Goal: Task Accomplishment & Management: Manage account settings

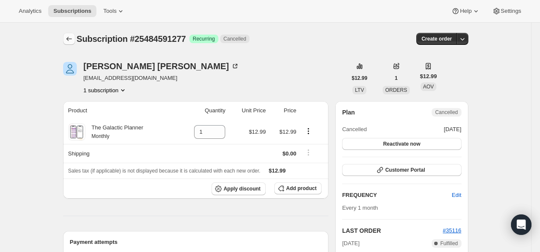
click at [73, 35] on icon "Subscriptions" at bounding box center [69, 39] width 9 height 9
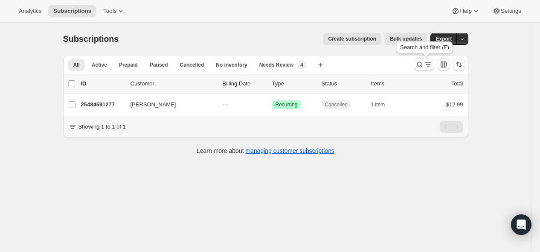
click at [420, 62] on icon "Search and filter results" at bounding box center [420, 65] width 6 height 6
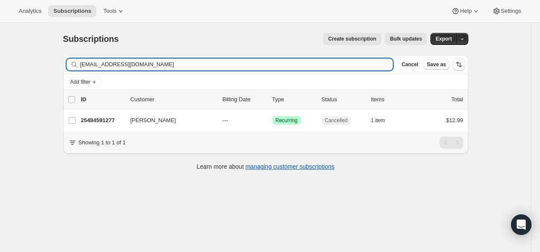
click at [364, 64] on input "[EMAIL_ADDRESS][DOMAIN_NAME]" at bounding box center [236, 64] width 313 height 12
click at [364, 62] on input "[EMAIL_ADDRESS][DOMAIN_NAME]" at bounding box center [236, 64] width 313 height 12
type input "[EMAIL_ADDRESS][DOMAIN_NAME]"
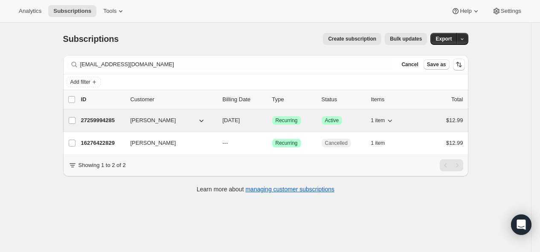
click at [101, 119] on p "27259994285" at bounding box center [102, 120] width 43 height 9
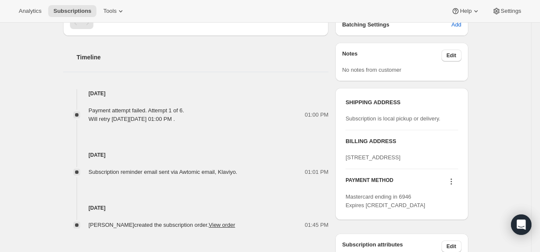
scroll to position [379, 0]
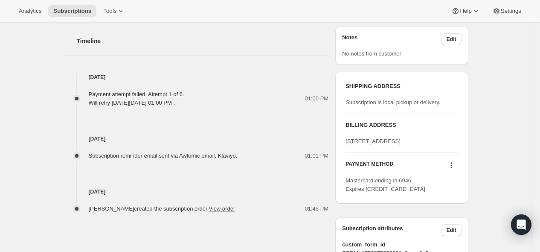
click at [455, 169] on icon at bounding box center [451, 165] width 9 height 9
click at [451, 194] on span "Send link to update card" at bounding box center [452, 198] width 60 height 9
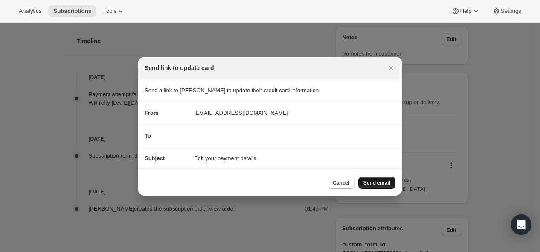
click at [373, 184] on span "Send email" at bounding box center [377, 182] width 27 height 7
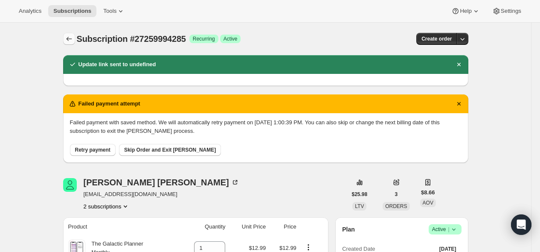
click at [67, 40] on icon "Subscriptions" at bounding box center [69, 39] width 9 height 9
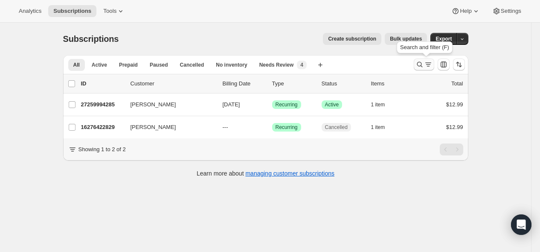
click at [424, 68] on icon "Search and filter results" at bounding box center [420, 64] width 9 height 9
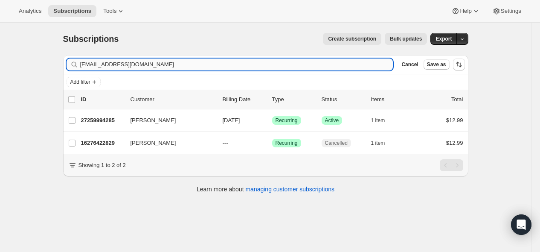
click at [326, 64] on input "[EMAIL_ADDRESS][DOMAIN_NAME]" at bounding box center [236, 64] width 313 height 12
type input "[EMAIL_ADDRESS][DOMAIN_NAME]"
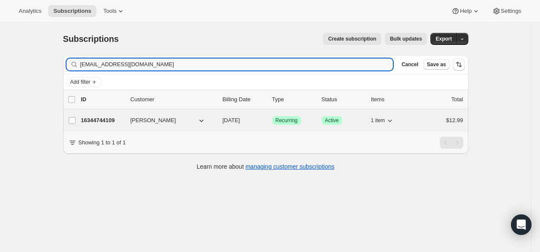
click at [110, 116] on p "16344744109" at bounding box center [102, 120] width 43 height 9
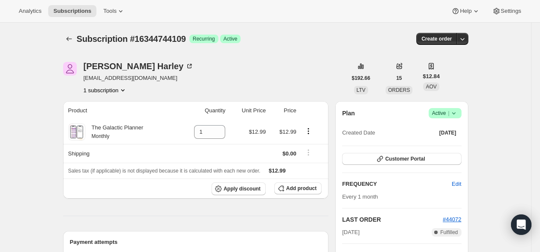
click at [455, 113] on icon at bounding box center [453, 113] width 3 height 2
click at [433, 145] on span "Cancel subscription" at bounding box center [444, 144] width 48 height 6
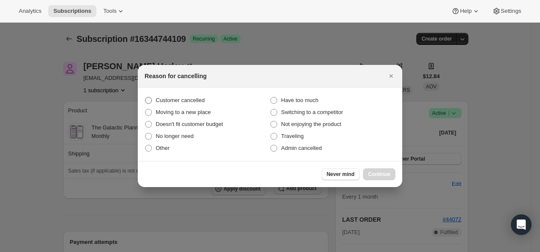
click at [209, 102] on label "Customer cancelled" at bounding box center [207, 100] width 125 height 12
click at [146, 97] on input "Customer cancelled" at bounding box center [145, 97] width 0 height 0
radio input "true"
click at [380, 174] on span "Continue" at bounding box center [379, 174] width 22 height 7
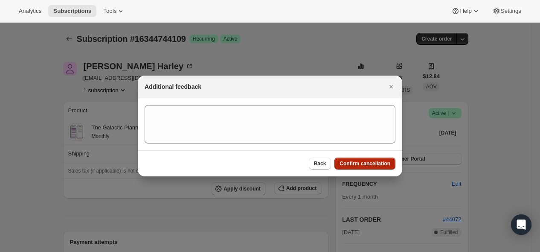
click at [364, 162] on span "Confirm cancellation" at bounding box center [365, 163] width 51 height 7
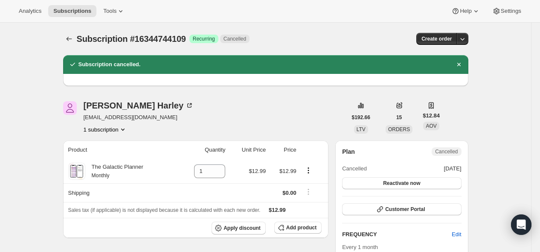
click at [255, 106] on div "[PERSON_NAME] [EMAIL_ADDRESS][DOMAIN_NAME] 1 subscription" at bounding box center [205, 117] width 284 height 32
click at [69, 39] on icon "Subscriptions" at bounding box center [69, 39] width 9 height 9
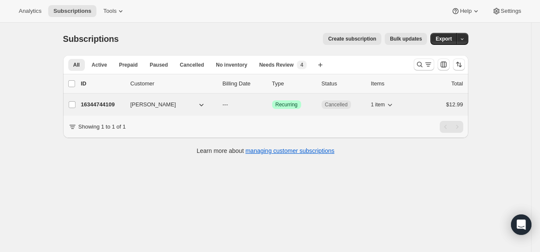
click at [108, 106] on p "16344744109" at bounding box center [102, 104] width 43 height 9
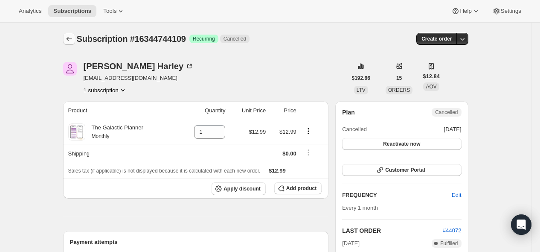
click at [73, 38] on icon "Subscriptions" at bounding box center [69, 39] width 9 height 9
